Goal: Task Accomplishment & Management: Use online tool/utility

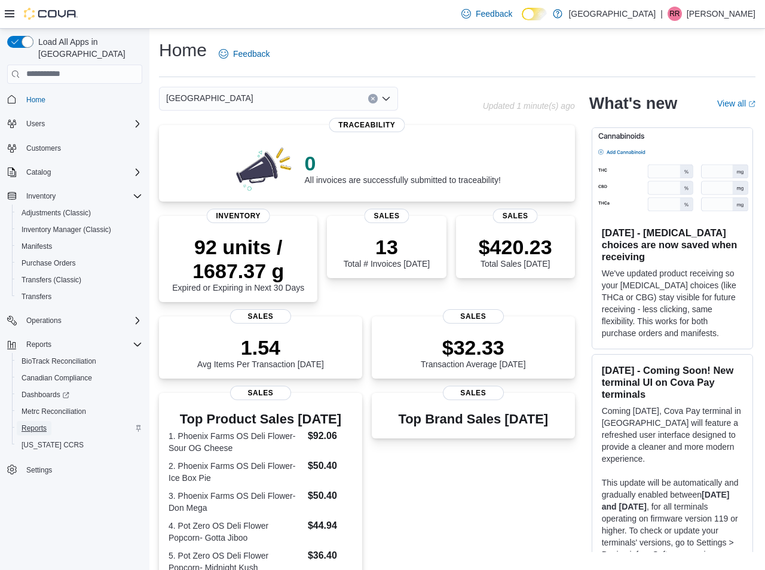
click at [33, 423] on span "Reports" at bounding box center [34, 428] width 25 height 10
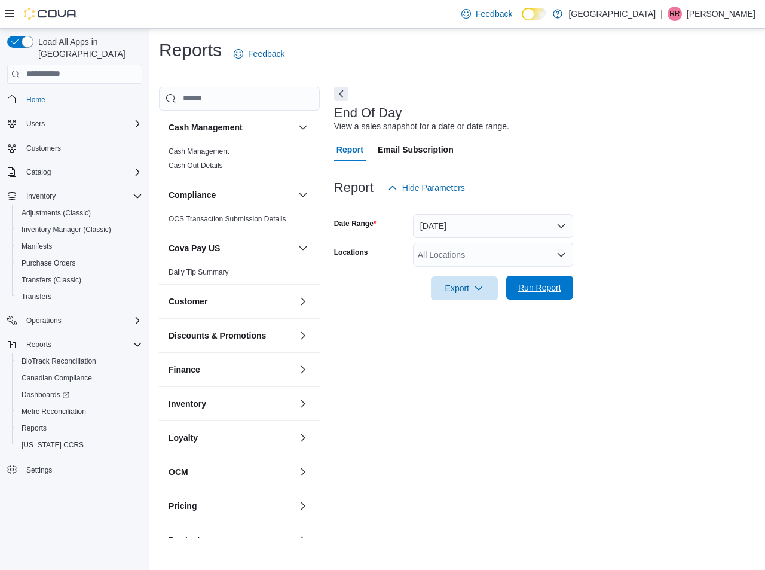
click at [566, 288] on span "Run Report" at bounding box center [540, 288] width 53 height 24
